Goal: Check status: Check status

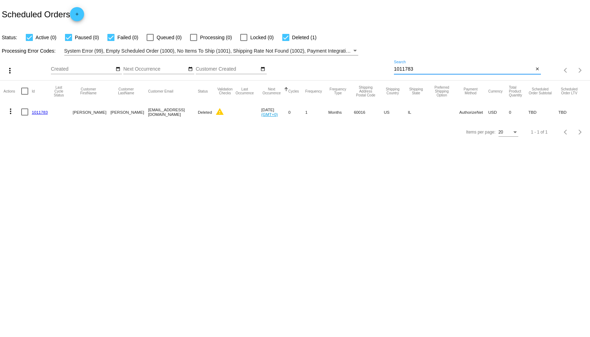
drag, startPoint x: 442, startPoint y: 71, endPoint x: 365, endPoint y: 60, distance: 78.2
click at [365, 60] on div "more_vert Sep Jan Feb Mar [DATE]" at bounding box center [295, 68] width 590 height 25
type input "933257"
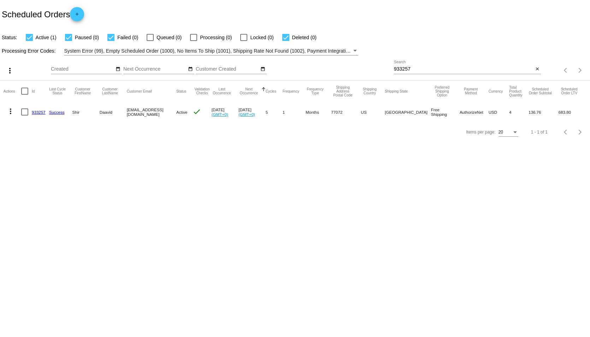
click at [40, 112] on link "933257" at bounding box center [39, 112] width 14 height 5
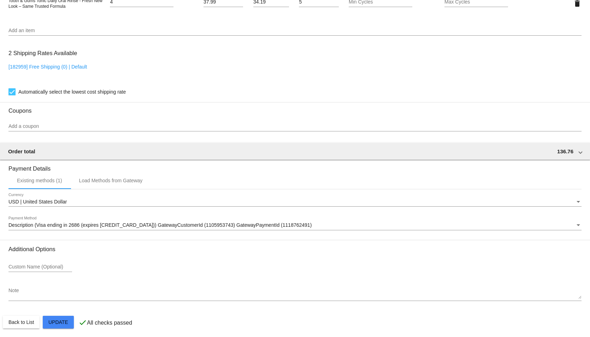
scroll to position [525, 0]
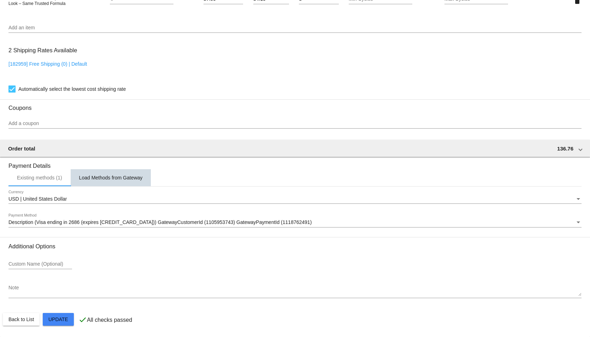
click at [111, 178] on div "Load Methods from Gateway" at bounding box center [111, 178] width 64 height 6
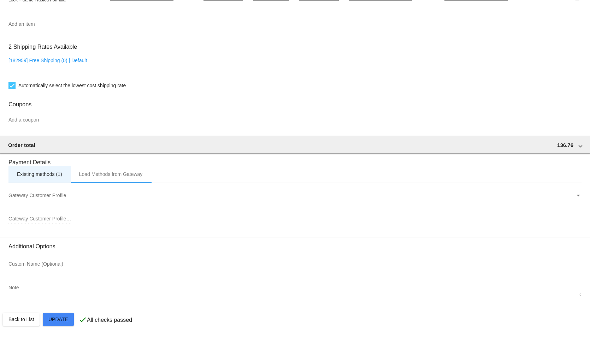
click at [46, 177] on div "Existing methods (1)" at bounding box center [39, 174] width 45 height 6
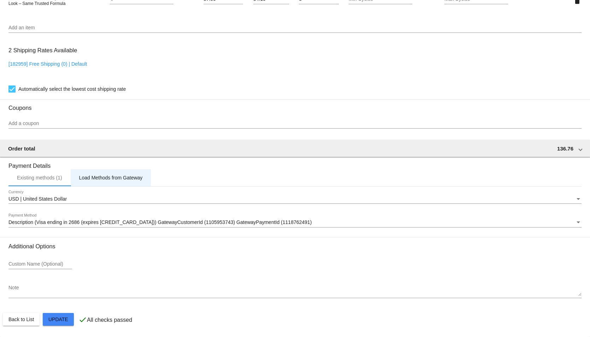
click at [101, 179] on div "Load Methods from Gateway" at bounding box center [111, 178] width 64 height 6
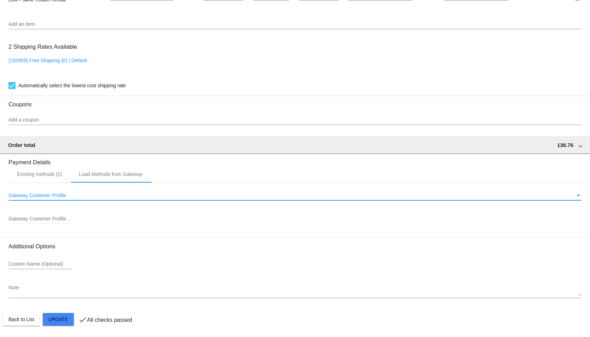
click at [577, 197] on div "Gateway Customer Profile" at bounding box center [579, 196] width 4 height 2
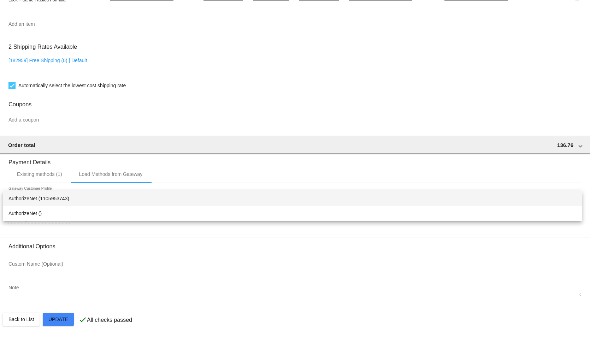
click at [39, 177] on div at bounding box center [295, 168] width 590 height 337
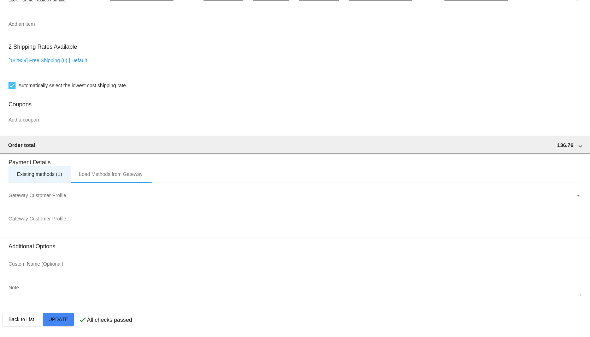
click at [52, 177] on div "Existing methods (1)" at bounding box center [39, 174] width 45 height 6
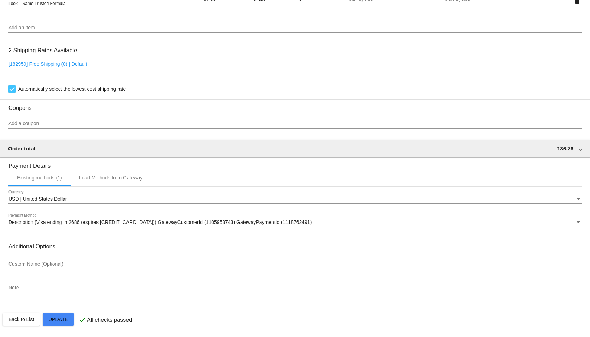
click at [577, 198] on div "Currency" at bounding box center [579, 199] width 4 height 2
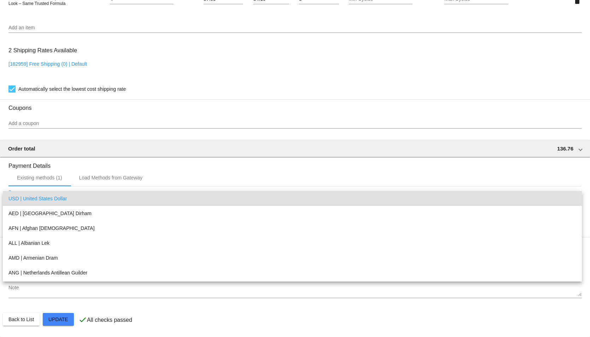
click at [403, 173] on div at bounding box center [295, 168] width 590 height 337
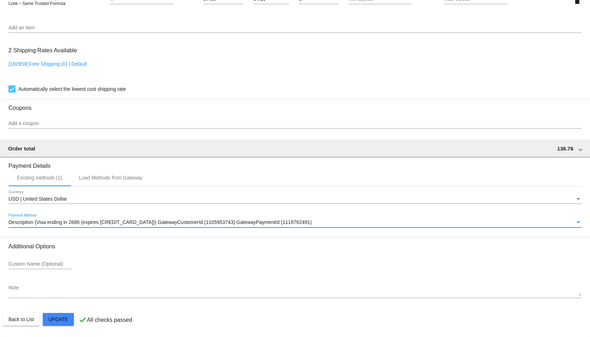
click at [576, 220] on div "Payment Method" at bounding box center [579, 223] width 6 height 6
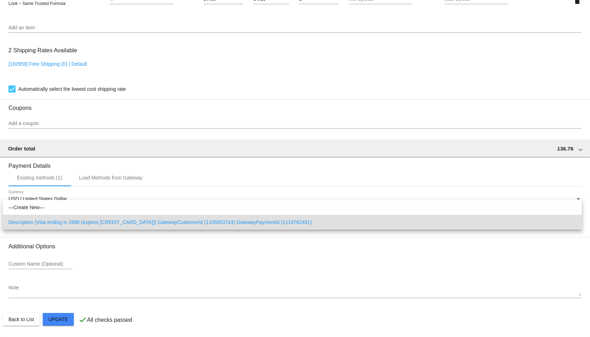
click at [219, 116] on div at bounding box center [295, 168] width 590 height 337
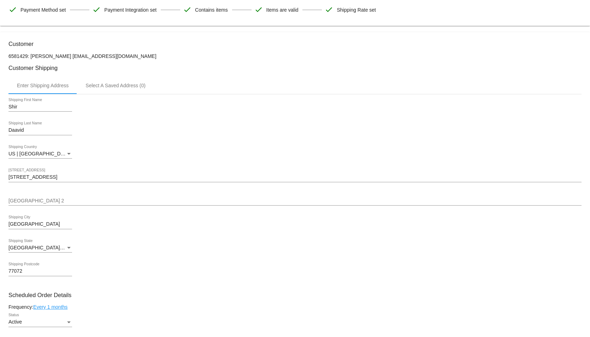
scroll to position [100, 0]
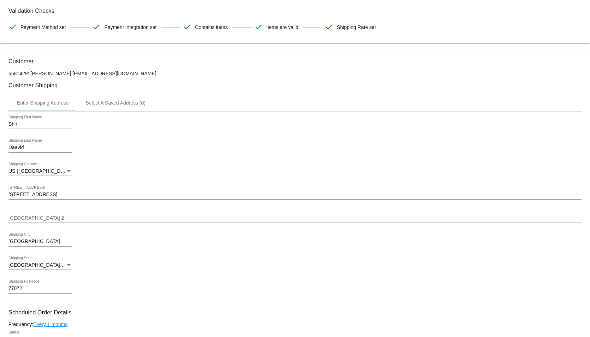
click at [216, 100] on div "Enter Shipping Address Select A Saved Address (0)" at bounding box center [294, 102] width 573 height 17
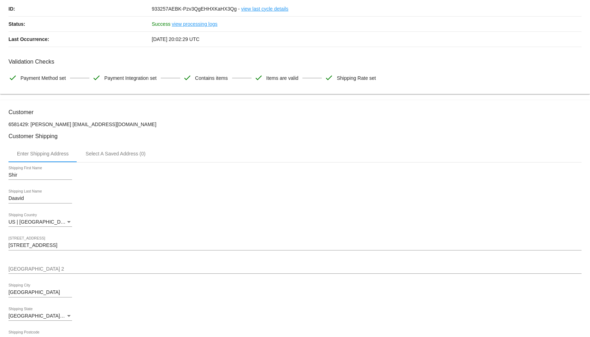
scroll to position [0, 0]
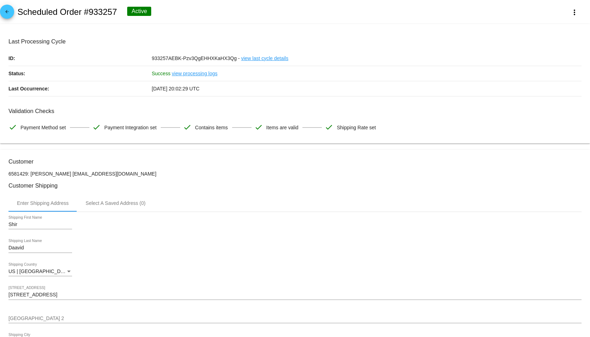
click at [197, 75] on link "view processing logs" at bounding box center [195, 73] width 46 height 15
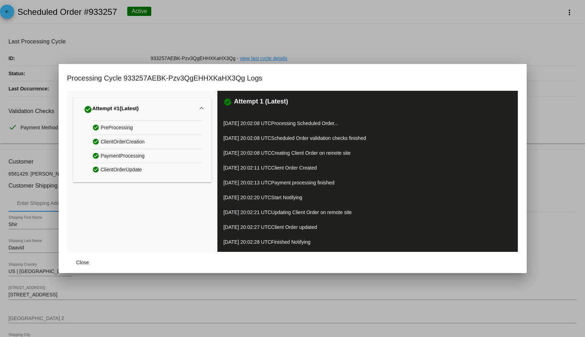
click at [339, 77] on div "Processing Cycle 933257AEBK-Pzv3QgEHHXKaHX3Qg Logs" at bounding box center [292, 81] width 451 height 18
click at [345, 35] on div at bounding box center [292, 168] width 585 height 337
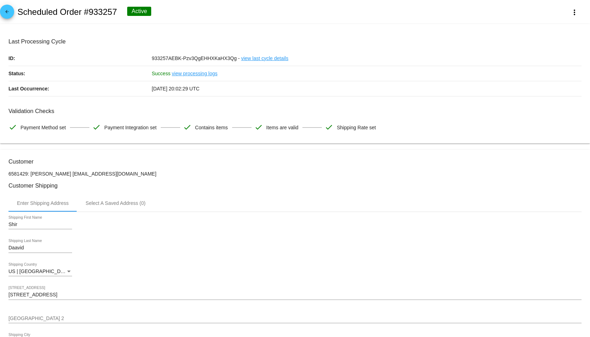
click at [255, 59] on link "view last cycle details" at bounding box center [264, 58] width 47 height 15
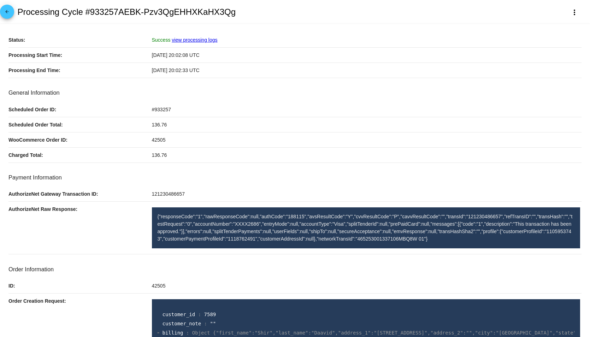
click at [97, 33] on p "Status:" at bounding box center [80, 40] width 144 height 15
click at [6, 9] on span "arrow_back" at bounding box center [7, 13] width 8 height 17
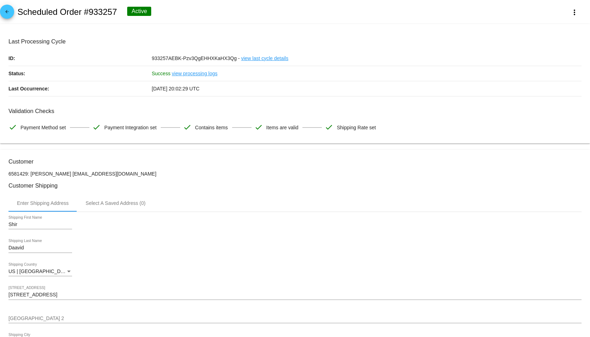
click at [330, 10] on div "arrow_back Scheduled Order #933257 Active more_vert" at bounding box center [295, 12] width 590 height 24
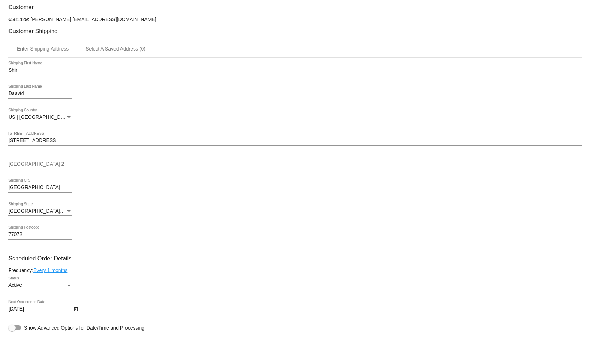
scroll to position [177, 0]
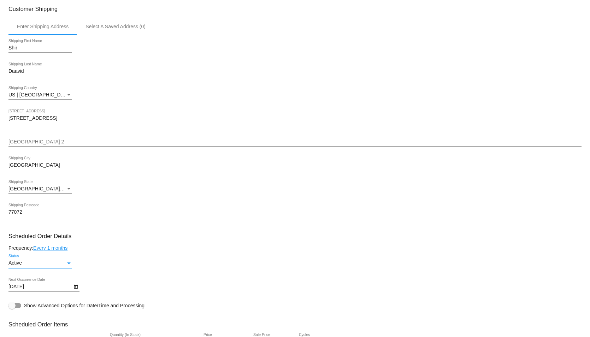
click at [59, 266] on div "Active" at bounding box center [36, 264] width 57 height 6
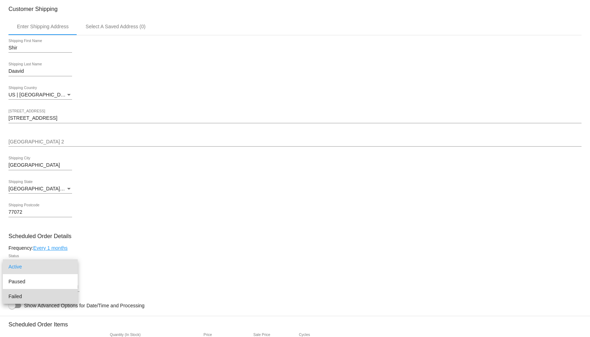
click at [34, 297] on span "Failed" at bounding box center [40, 296] width 64 height 15
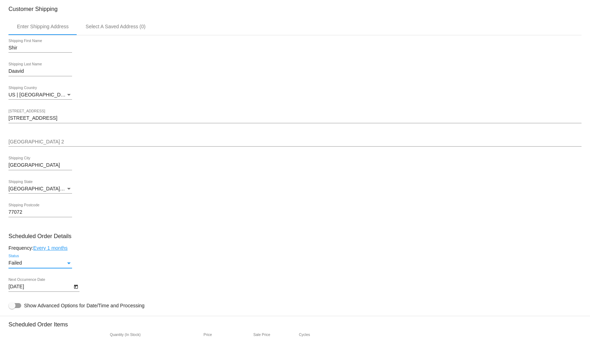
click at [177, 217] on div "77072 Shipping Postcode" at bounding box center [294, 214] width 573 height 20
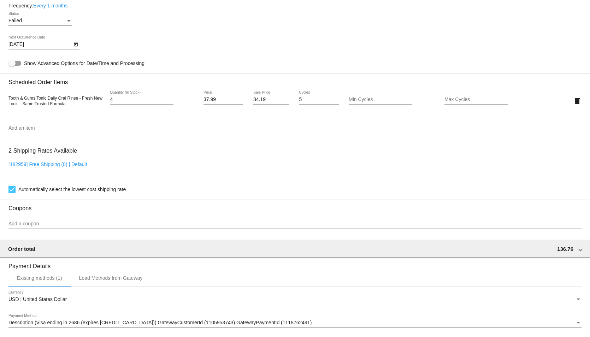
scroll to position [424, 0]
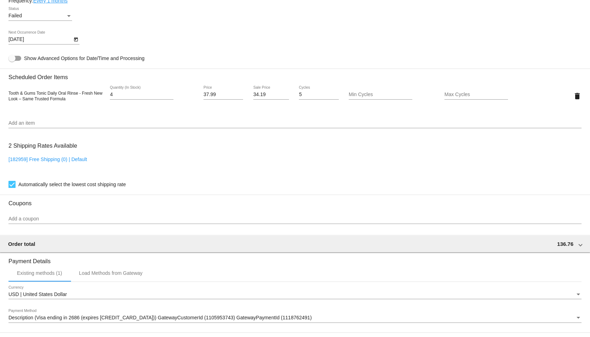
click at [159, 189] on div "Automatically select the lowest cost shipping rate" at bounding box center [294, 184] width 573 height 8
click at [278, 27] on div "Failed Status" at bounding box center [294, 17] width 573 height 20
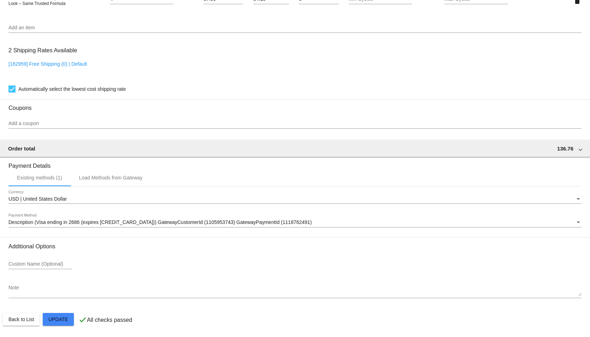
scroll to position [525, 0]
click at [502, 70] on div "[182959] Free Shipping (0) | Default" at bounding box center [294, 71] width 573 height 20
click at [85, 70] on div "[182959] Free Shipping (0) | Default" at bounding box center [294, 71] width 573 height 20
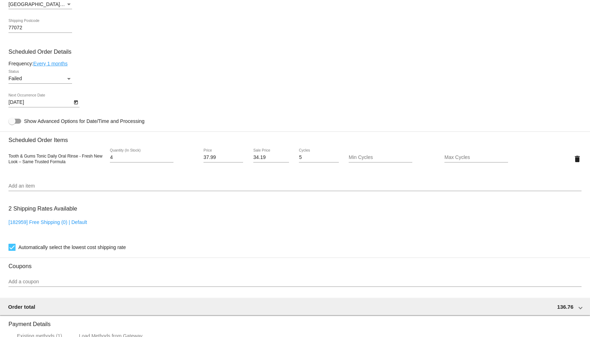
scroll to position [348, 0]
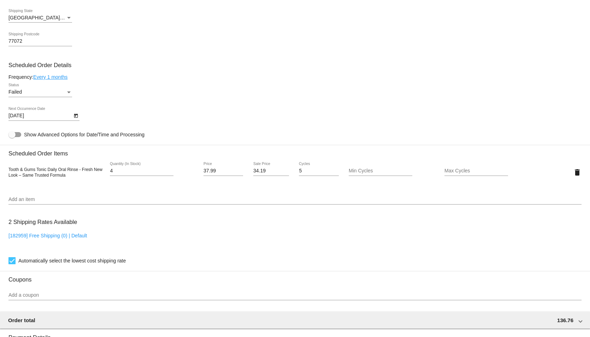
click at [338, 80] on div "Frequency: Every 1 months" at bounding box center [294, 77] width 573 height 6
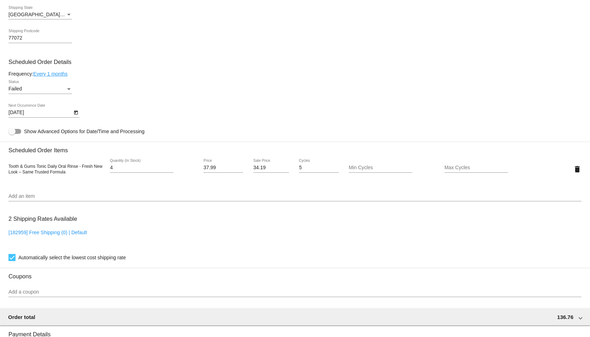
scroll to position [313, 0]
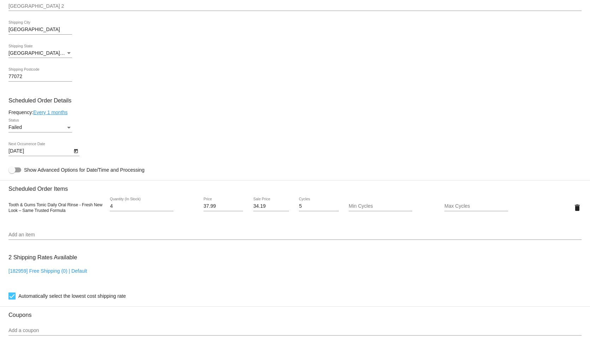
click at [539, 218] on div "Tooth & Gums Tonic Daily Oral Rinse - Fresh New Look – Same Trusted Formula 4 Q…" at bounding box center [294, 208] width 573 height 20
click at [151, 232] on div "Add an item" at bounding box center [294, 233] width 573 height 14
